Goal: Information Seeking & Learning: Understand process/instructions

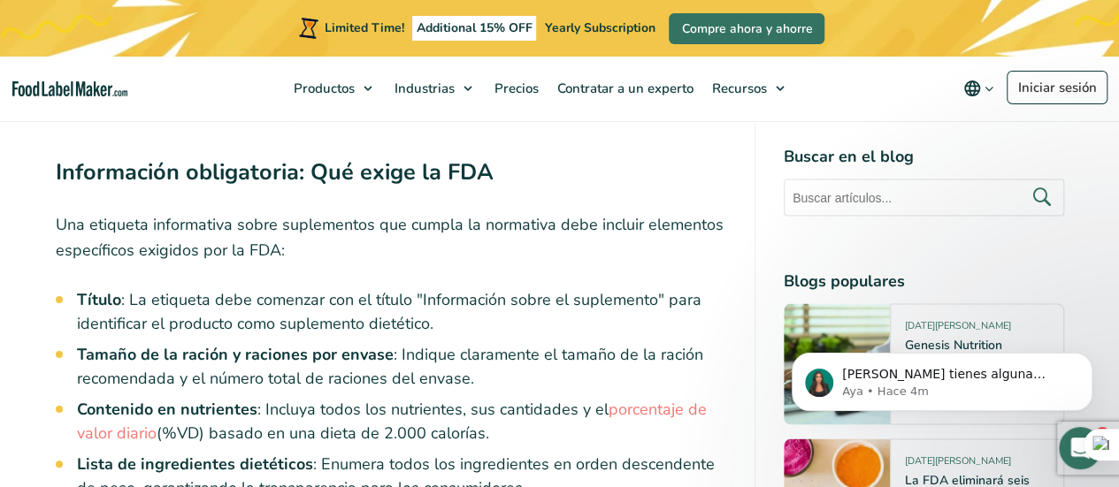
scroll to position [4898, 0]
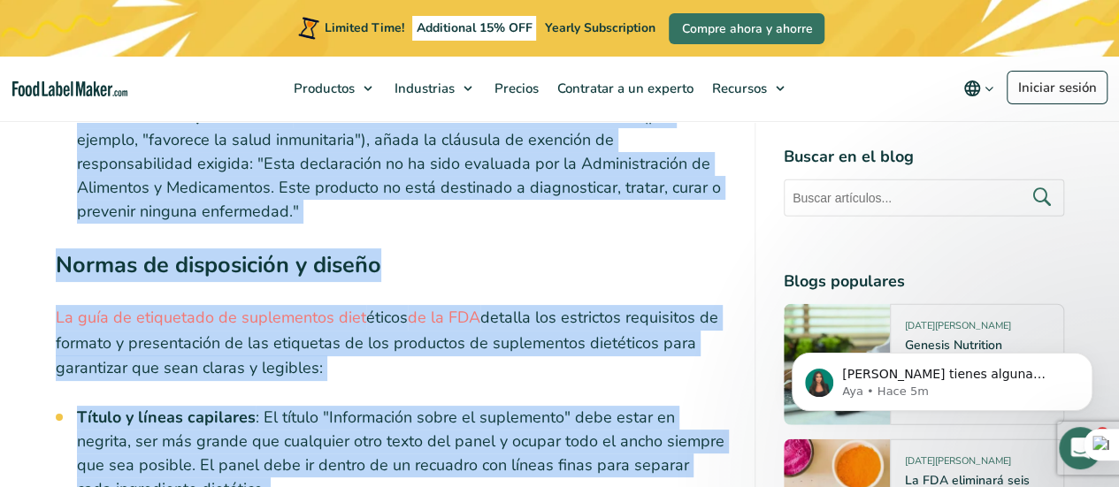
scroll to position [5634, 0]
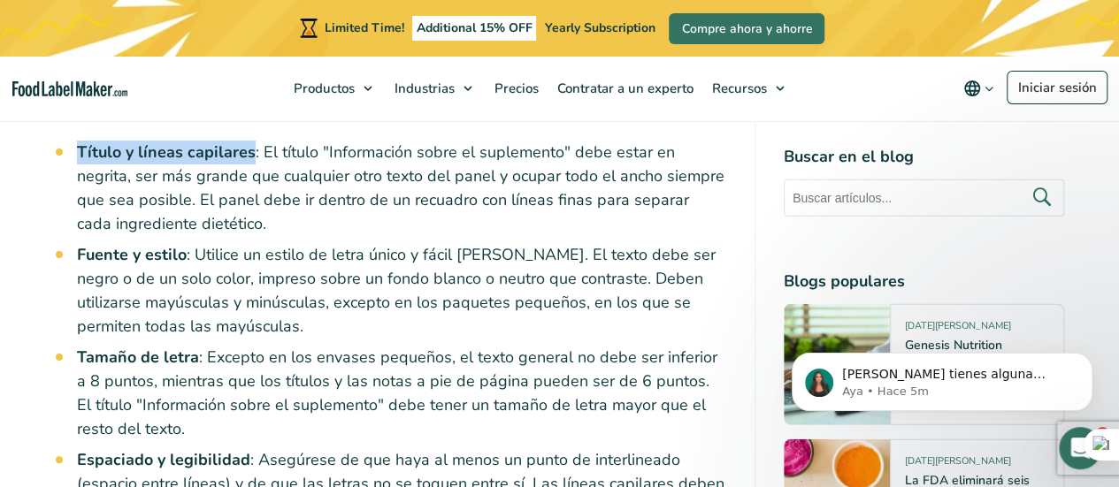
drag, startPoint x: 79, startPoint y: 371, endPoint x: 249, endPoint y: 158, distance: 272.4
click at [249, 158] on div "Índice Toggle Guía completa de las etiquetas de información sobre suplementos: …" at bounding box center [391, 397] width 670 height 10644
click at [249, 158] on strong "Título y líneas capilares" at bounding box center [166, 152] width 179 height 21
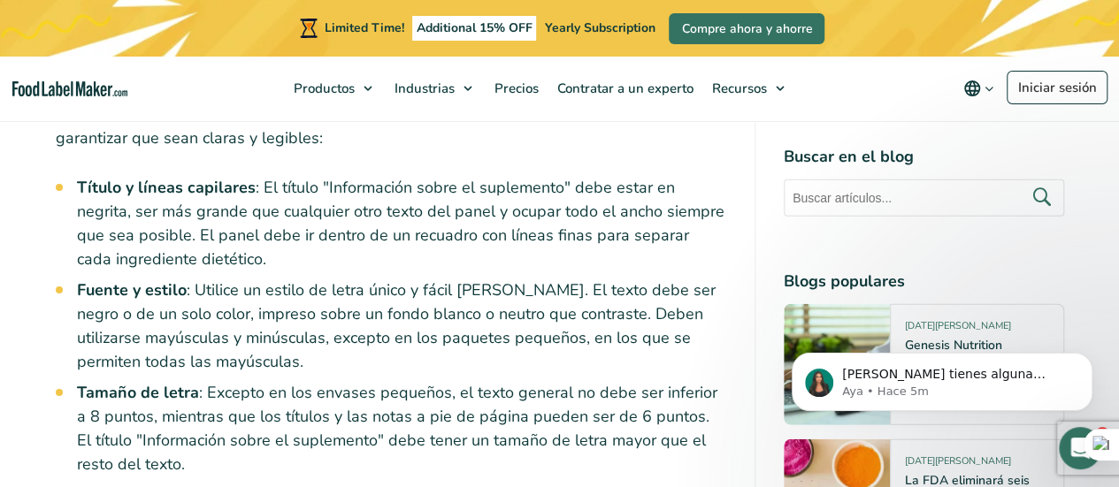
scroll to position [5492, 0]
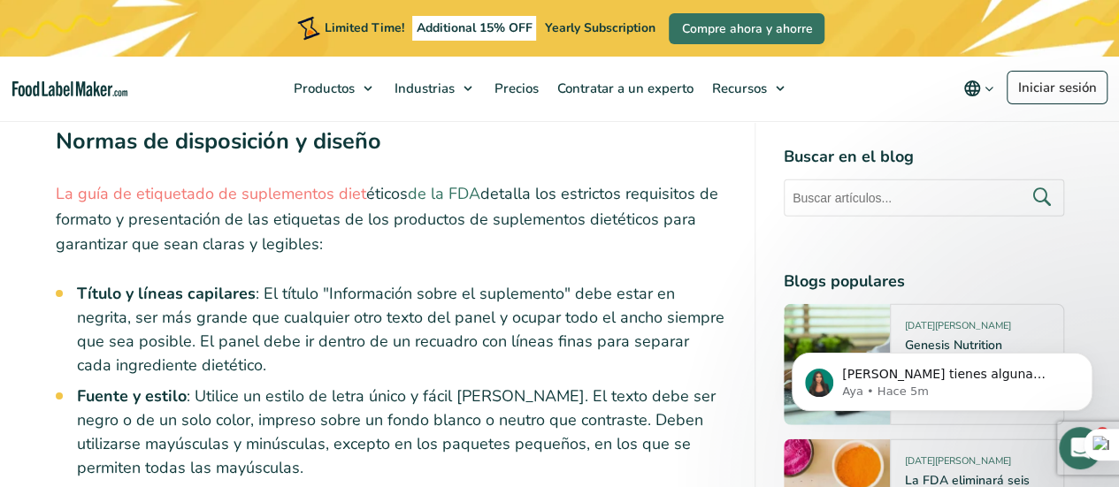
click at [478, 190] on link "de la FDA" at bounding box center [444, 193] width 73 height 21
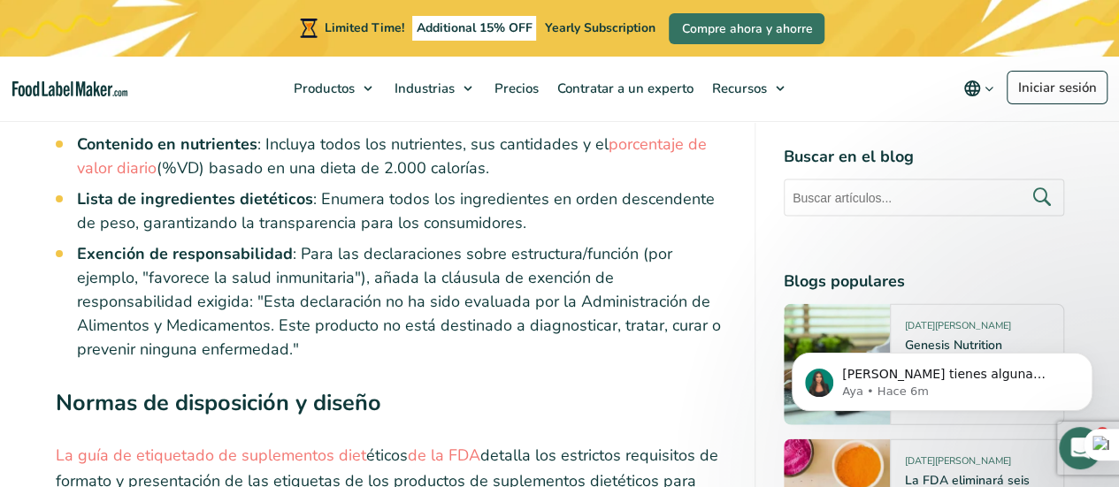
scroll to position [5209, 0]
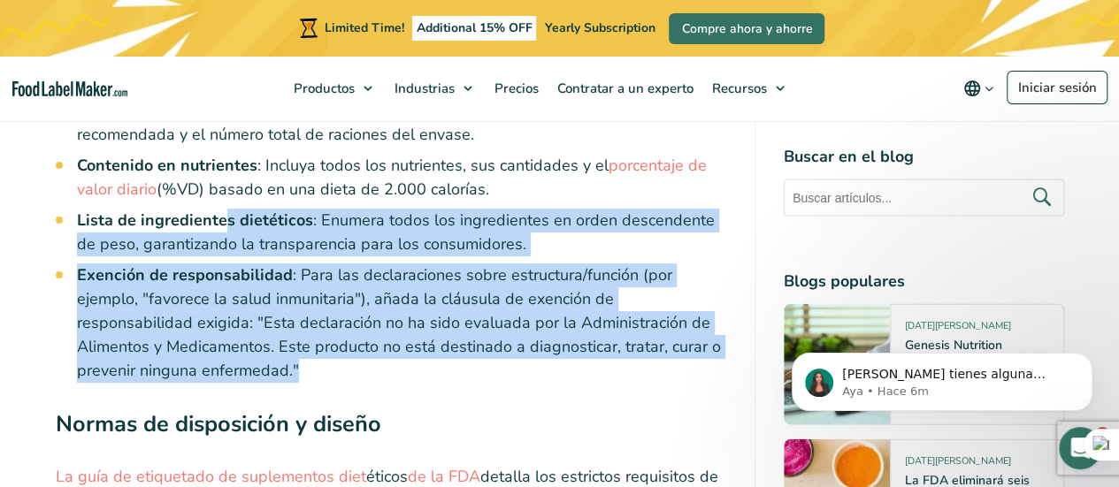
drag, startPoint x: 245, startPoint y: 379, endPoint x: 226, endPoint y: 227, distance: 153.4
click at [226, 227] on ul "Título : La etiqueta debe comenzar con el título "Información sobre el suplemen…" at bounding box center [401, 213] width 649 height 339
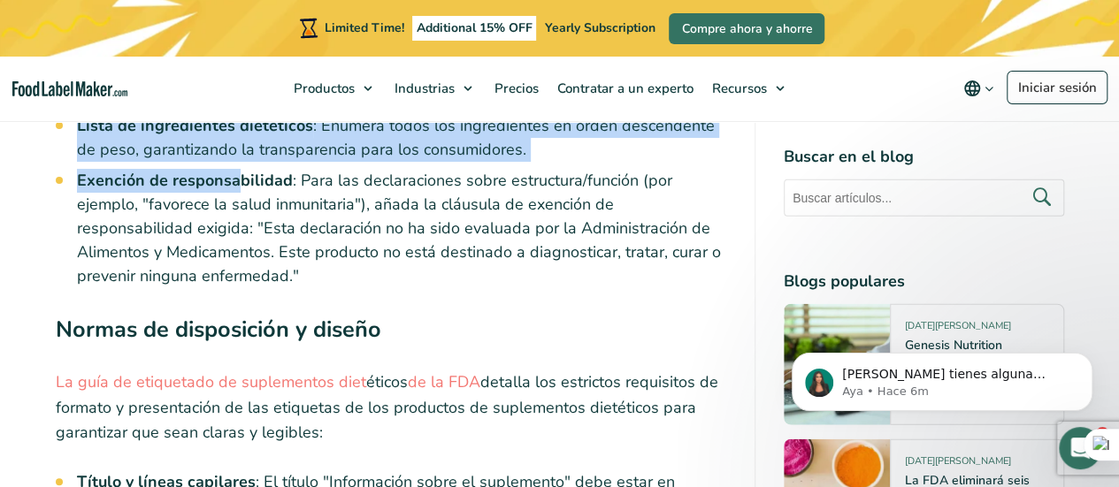
scroll to position [5289, 0]
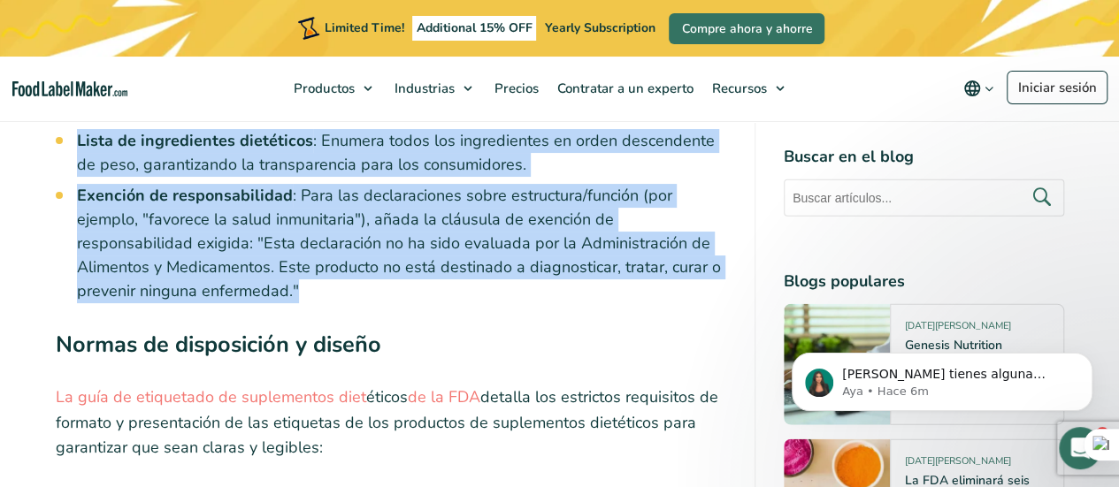
drag, startPoint x: 80, startPoint y: 314, endPoint x: 257, endPoint y: 305, distance: 178.0
click at [257, 303] on ul "Título : La etiqueta debe comenzar con el título "Información sobre el suplemen…" at bounding box center [401, 134] width 649 height 339
copy ul "Título : La etiqueta debe comenzar con el título "Información sobre el suplemen…"
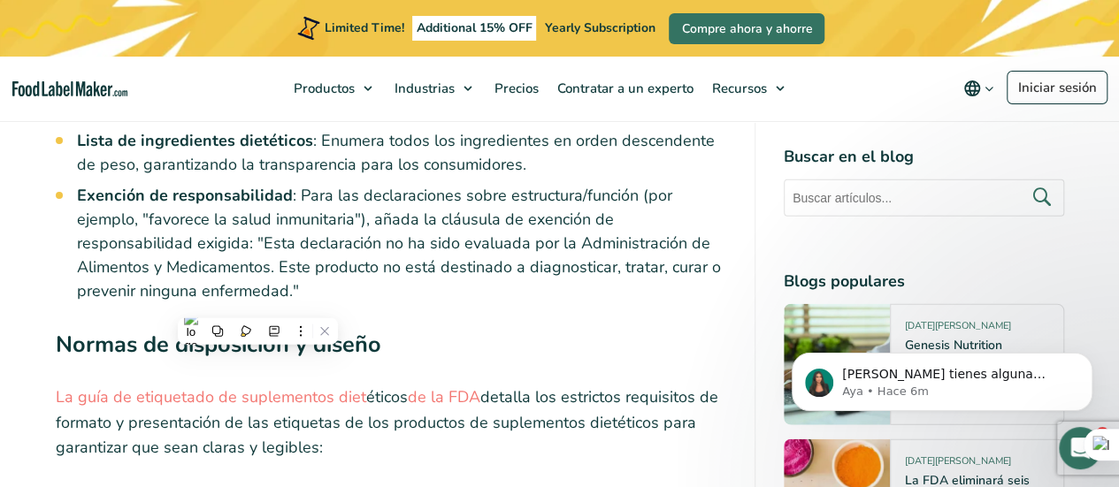
click at [577, 366] on h3 "Normas de disposición y diseño" at bounding box center [391, 349] width 670 height 42
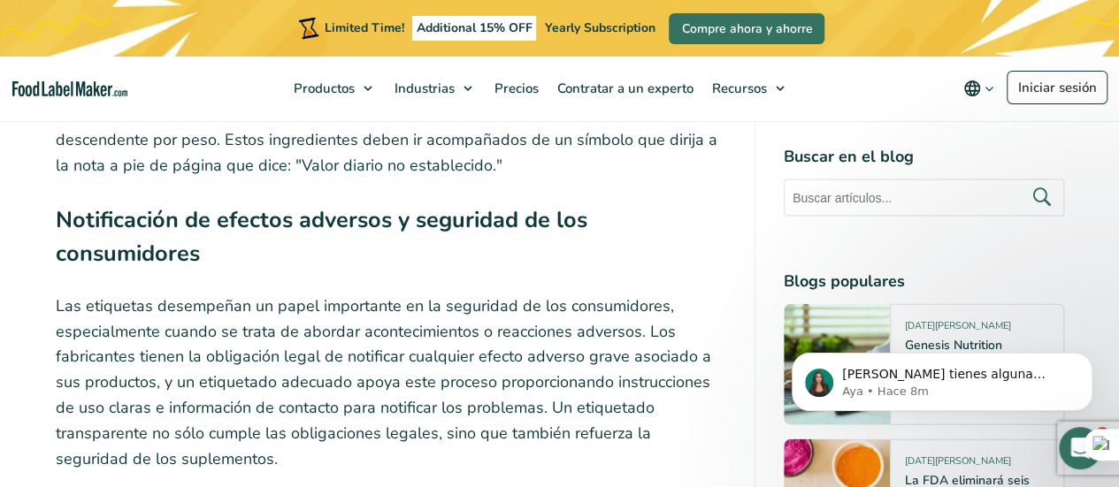
scroll to position [8581, 0]
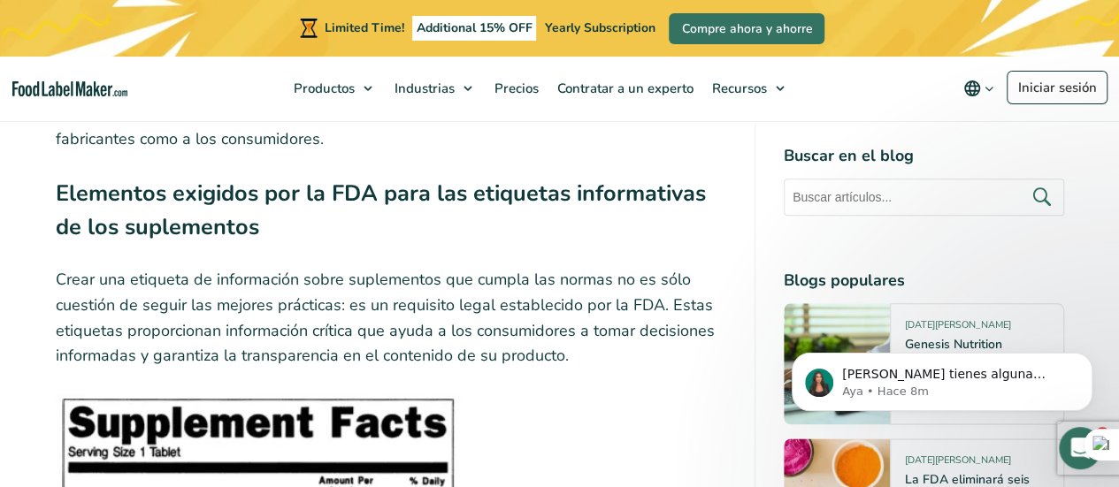
scroll to position [2335, 0]
